Goal: Check status: Check status

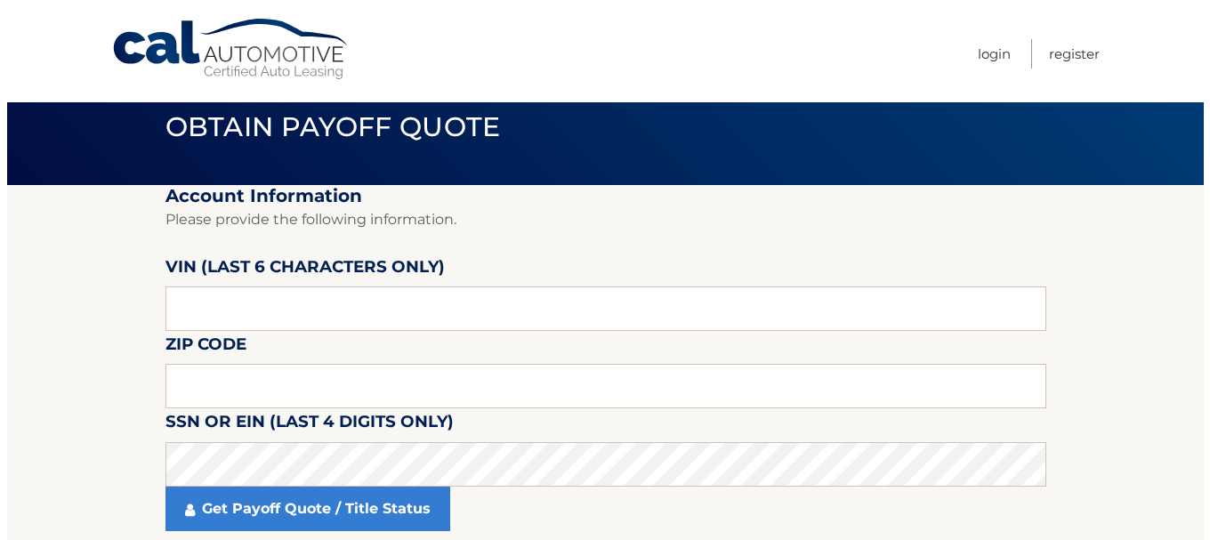
scroll to position [89, 0]
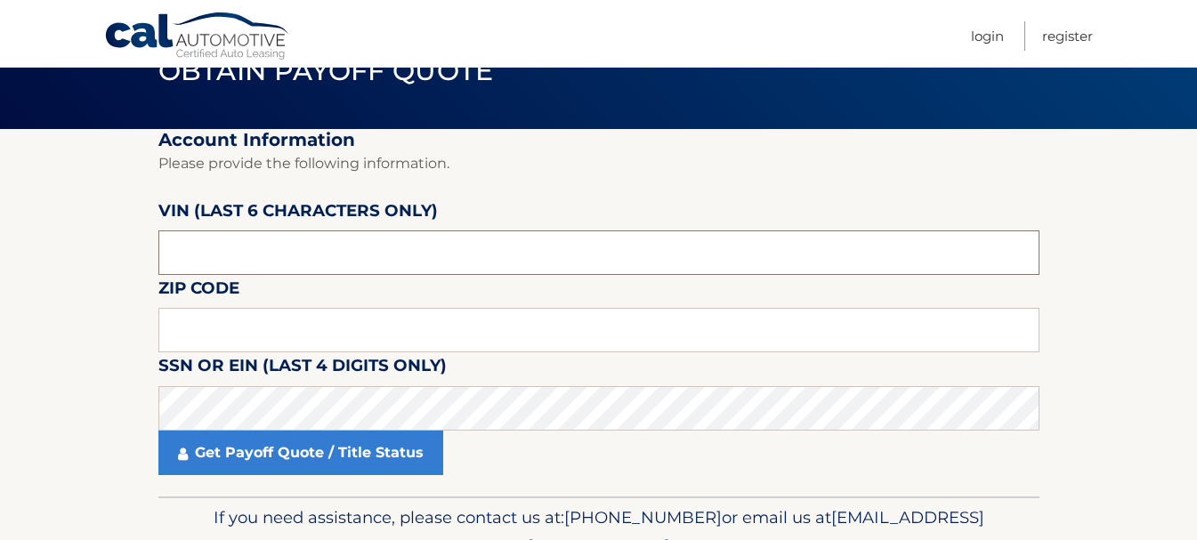
click at [413, 259] on input "text" at bounding box center [598, 252] width 881 height 44
drag, startPoint x: 416, startPoint y: 254, endPoint x: 0, endPoint y: 254, distance: 416.4
click at [0, 254] on section "Account Information Please provide the following information. [PERSON_NAME] (la…" at bounding box center [598, 312] width 1197 height 367
type input "052381"
type input "15215"
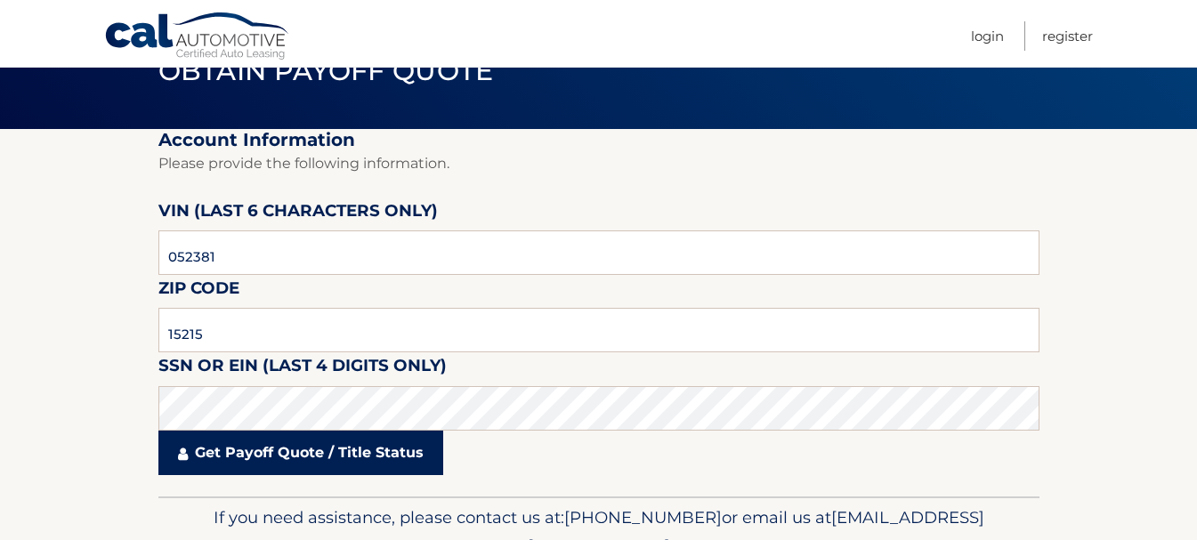
click at [347, 458] on link "Get Payoff Quote / Title Status" at bounding box center [300, 453] width 285 height 44
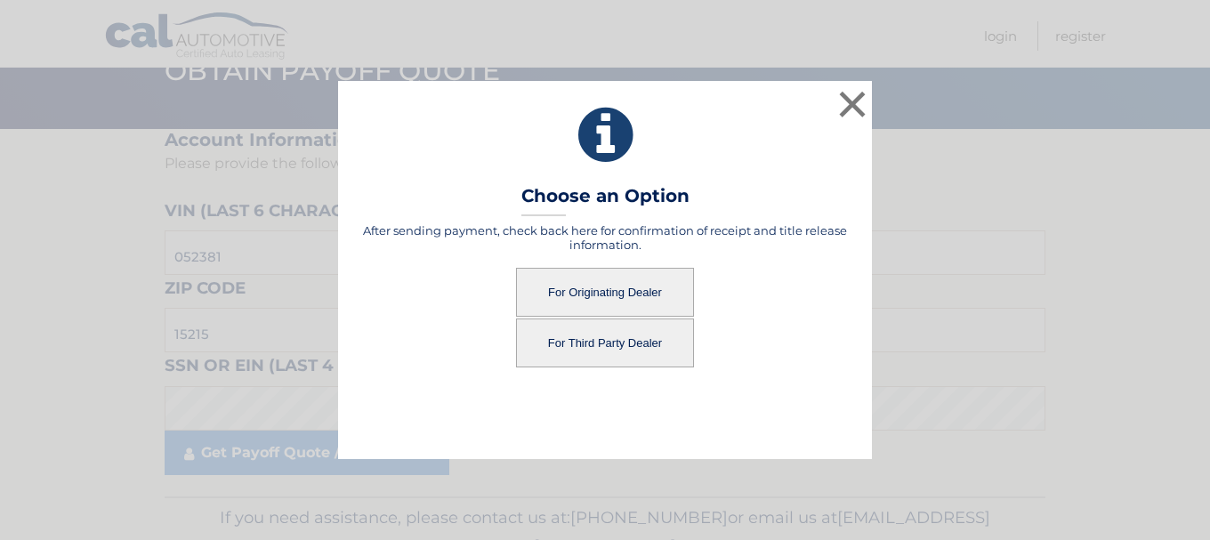
click at [656, 290] on button "For Originating Dealer" at bounding box center [605, 292] width 178 height 49
click at [580, 293] on button "For Originating Dealer" at bounding box center [605, 292] width 178 height 49
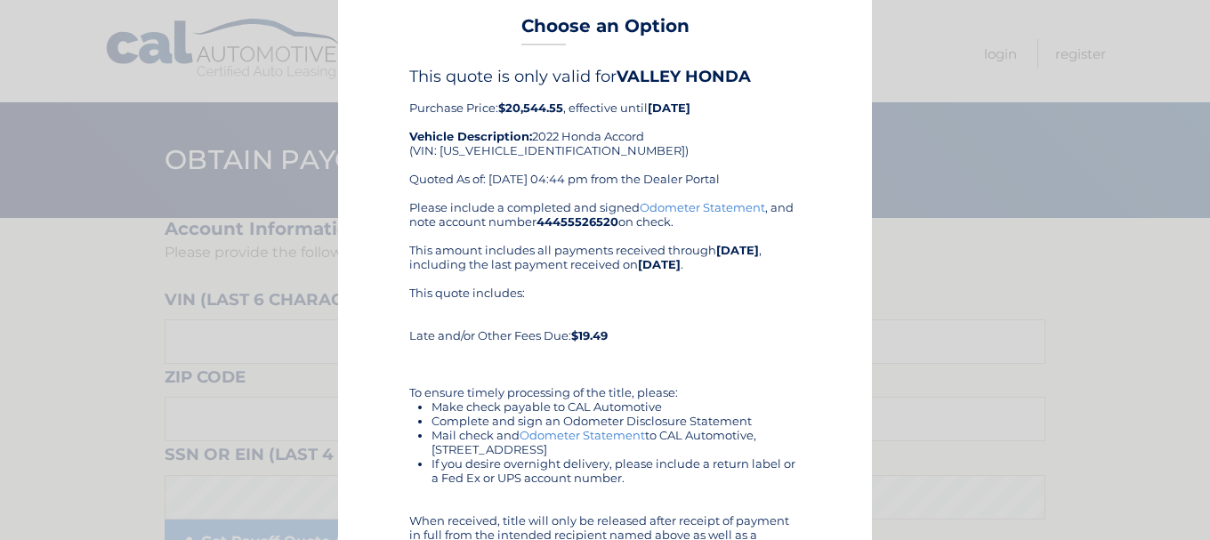
scroll to position [89, 0]
click at [705, 207] on link "Odometer Statement" at bounding box center [702, 207] width 125 height 14
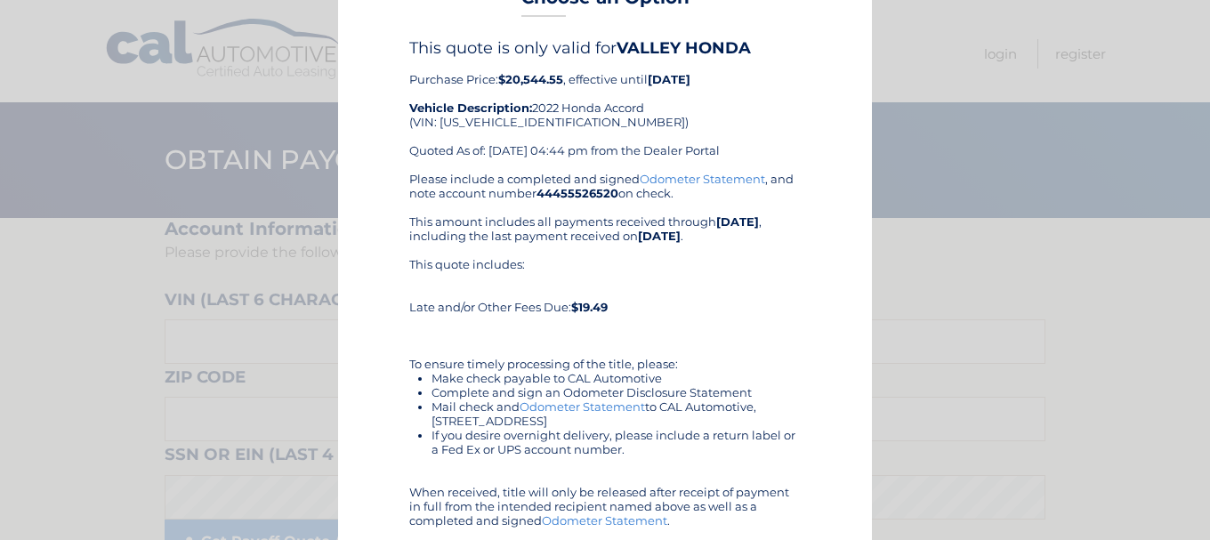
scroll to position [0, 0]
